Goal: Find specific page/section: Find specific page/section

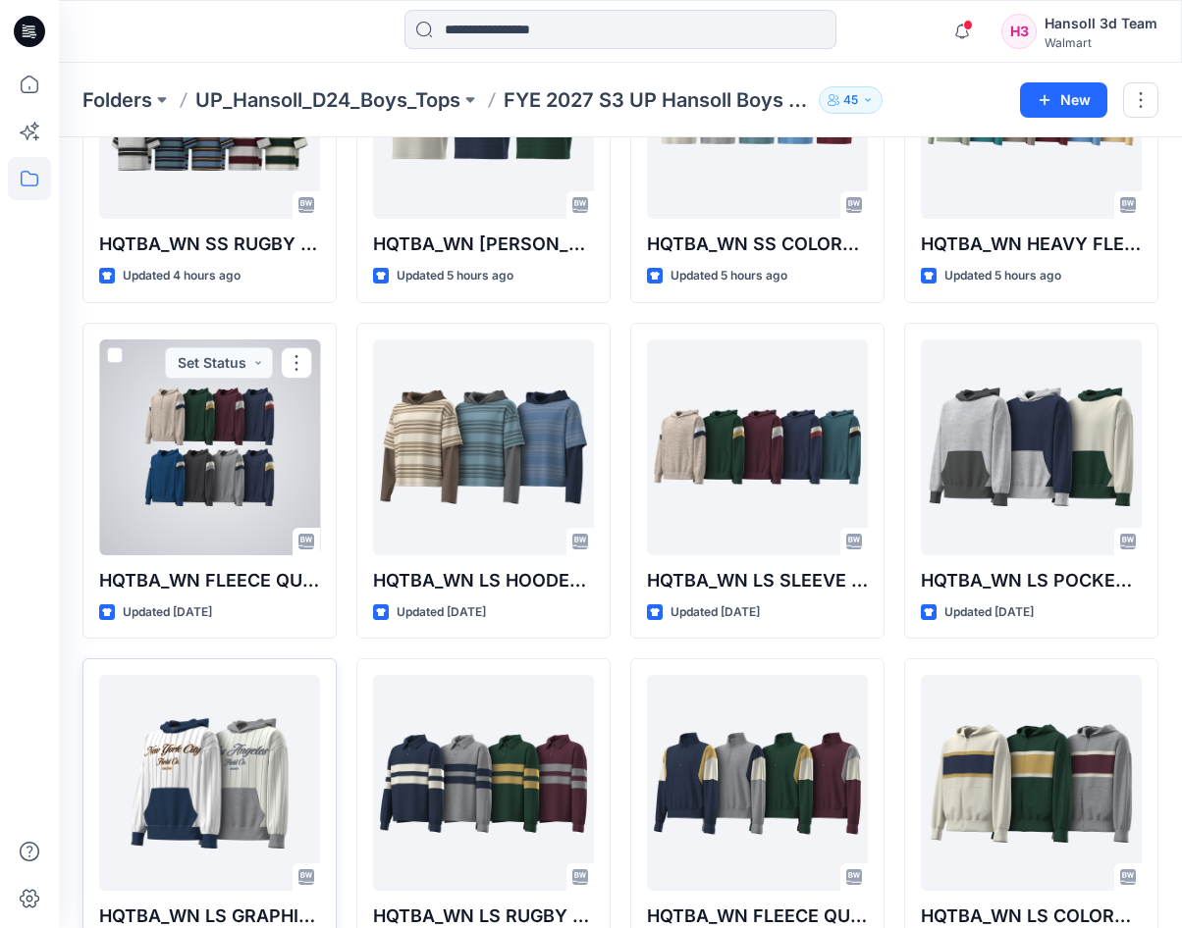
scroll to position [375, 0]
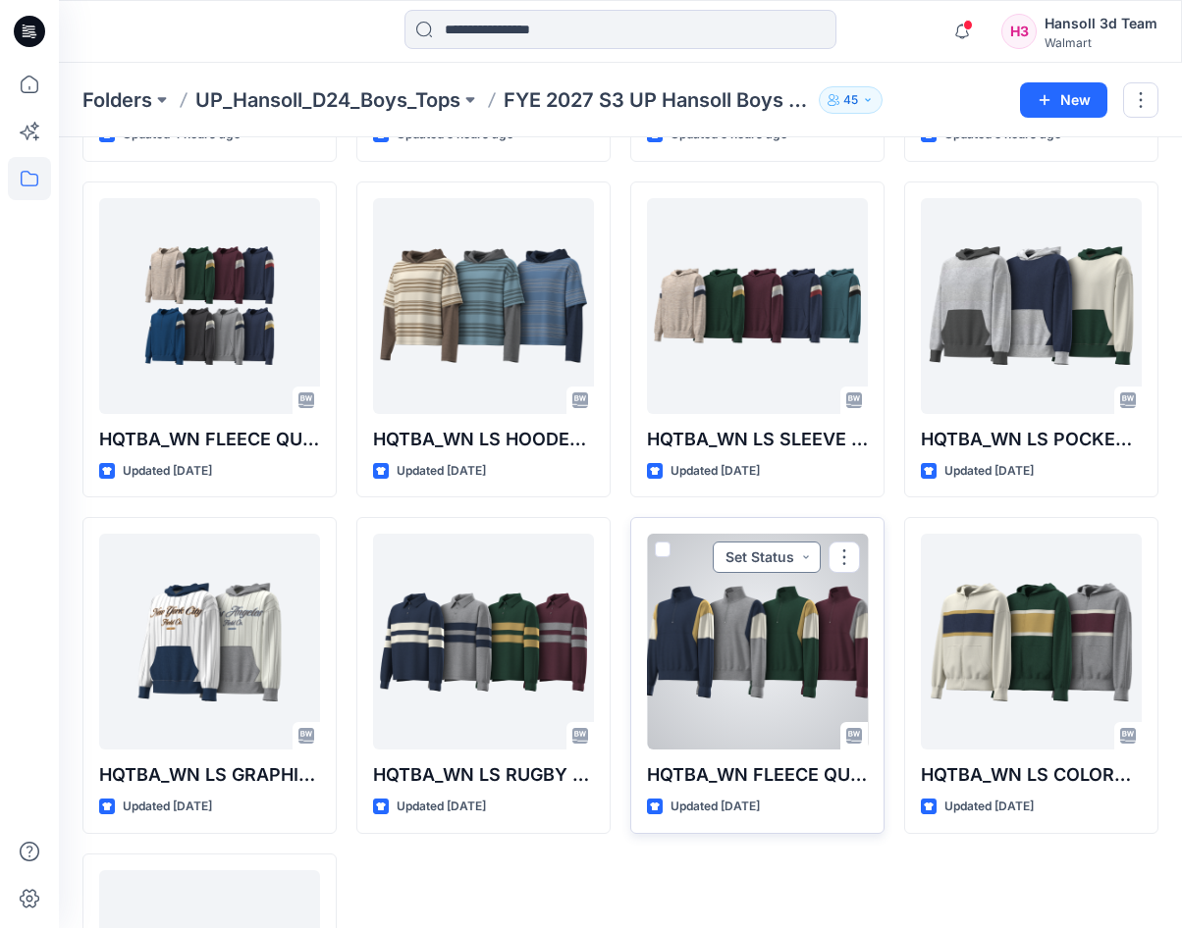
click at [787, 564] on button "Set Status" at bounding box center [766, 557] width 108 height 31
